Goal: Task Accomplishment & Management: Complete application form

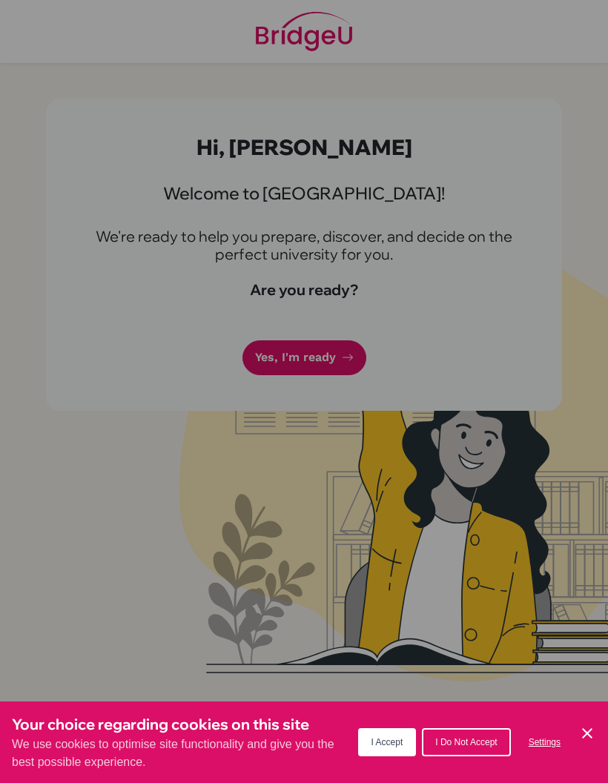
click at [589, 721] on div "Your choice regarding cookies on this site We use cookies to optimise site func…" at bounding box center [304, 742] width 608 height 82
click at [591, 726] on icon "Cookie Control Close Icon" at bounding box center [587, 733] width 18 height 18
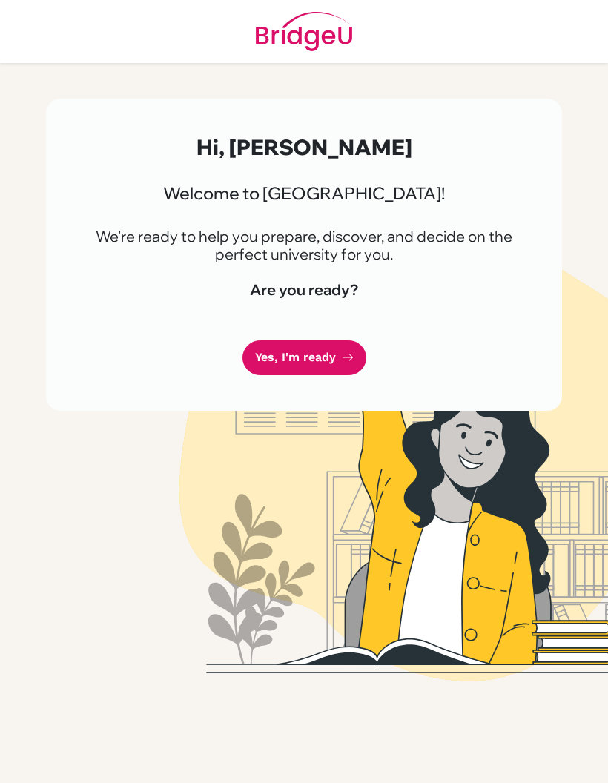
click at [330, 353] on link "Yes, I'm ready" at bounding box center [304, 357] width 124 height 35
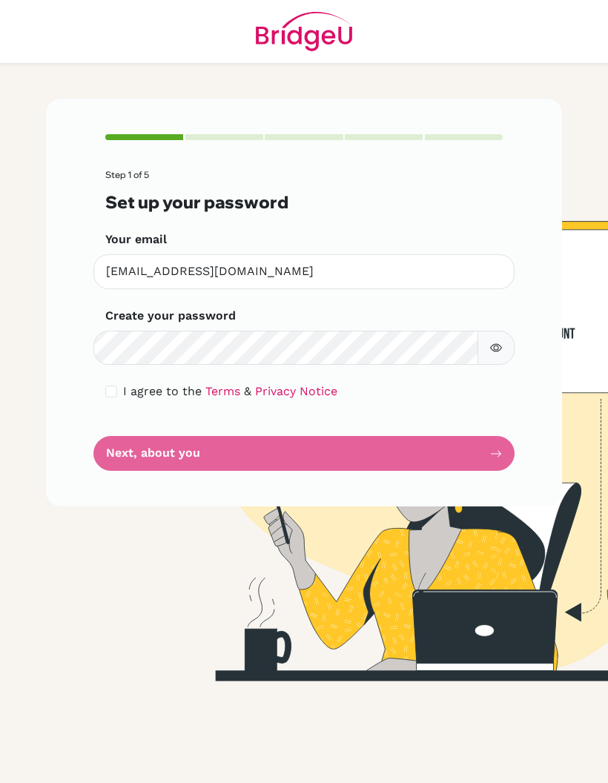
click at [494, 342] on icon "button" at bounding box center [496, 348] width 12 height 12
click at [505, 338] on button "button" at bounding box center [495, 348] width 37 height 35
click at [150, 453] on form "Step 1 of 5 Set up your password Your email [EMAIL_ADDRESS][DOMAIN_NAME] Invali…" at bounding box center [303, 320] width 397 height 301
click at [111, 396] on input "checkbox" at bounding box center [111, 391] width 12 height 12
checkbox input "true"
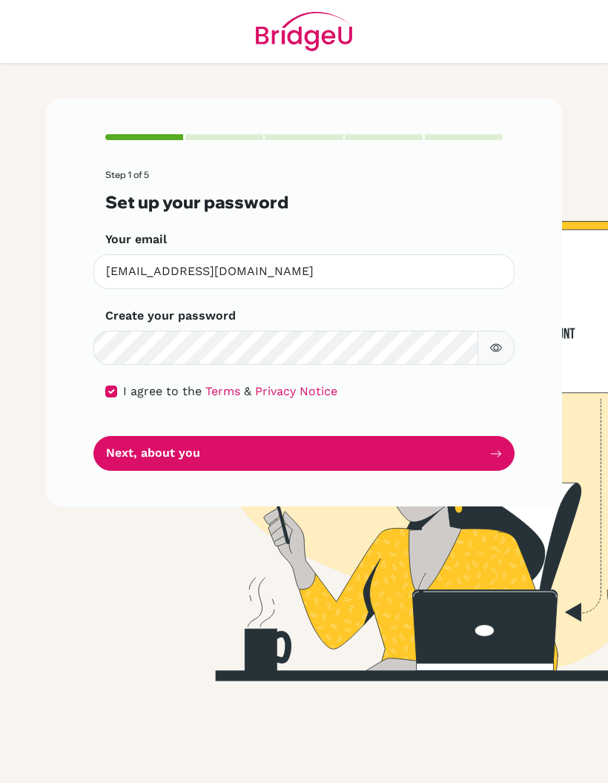
click at [499, 451] on icon "submit" at bounding box center [496, 453] width 10 height 7
